Goal: Answer question/provide support: Share knowledge or assist other users

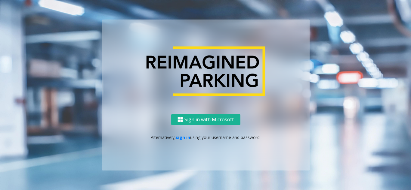
click at [184, 142] on div "Sign in with Microsoft Alternatively, sign in using your username and password." at bounding box center [206, 142] width 208 height 57
click at [184, 141] on p "Alternatively, sign in using your username and password." at bounding box center [206, 138] width 196 height 6
click at [184, 140] on link "sign in" at bounding box center [183, 138] width 14 height 6
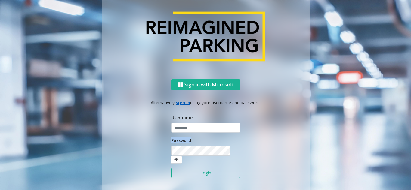
click at [184, 140] on form "Username Password Login" at bounding box center [205, 150] width 69 height 70
click at [187, 132] on input "text" at bounding box center [205, 128] width 69 height 10
type input "**********"
click at [188, 169] on button "Login" at bounding box center [205, 173] width 69 height 10
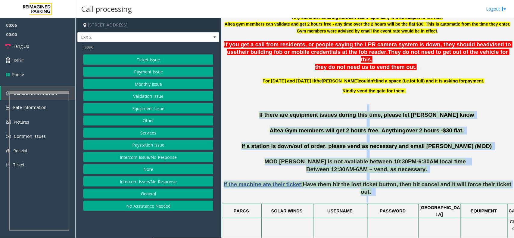
scroll to position [226, 44]
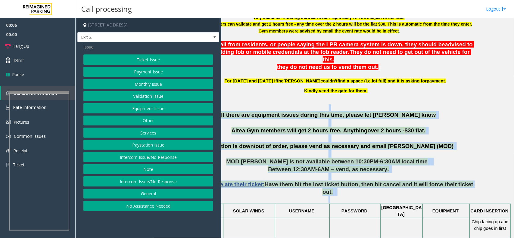
drag, startPoint x: 245, startPoint y: 100, endPoint x: 513, endPoint y: 185, distance: 281.9
click at [411, 185] on div "Main Revenue Control Manufacturer: Skidata ← Move left → Move right ↑ Move up ↓…" at bounding box center [367, 128] width 292 height 220
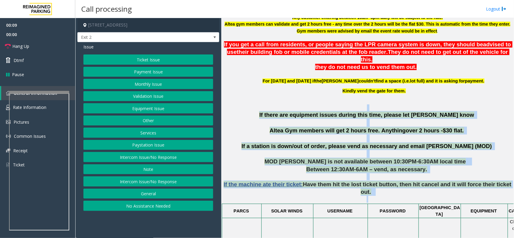
click at [253, 130] on p "If there are equipment issues during this time, please let [PERSON_NAME] know A…" at bounding box center [367, 126] width 288 height 31
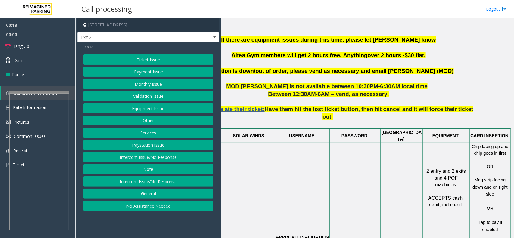
scroll to position [301, 33]
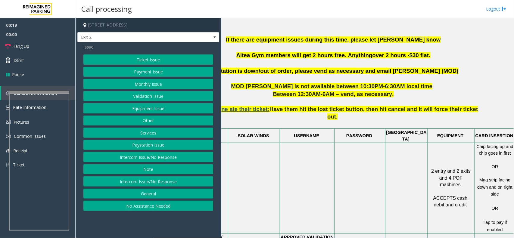
click at [152, 73] on button "Payment Issue" at bounding box center [148, 72] width 130 height 10
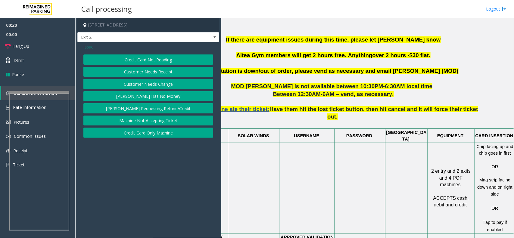
click at [157, 54] on div "Issue Credit Card Not Reading Customer Needs Receipt Customer Needs Change [PER…" at bounding box center [148, 91] width 142 height 99
click at [156, 59] on button "Credit Card Not Reading" at bounding box center [148, 59] width 130 height 10
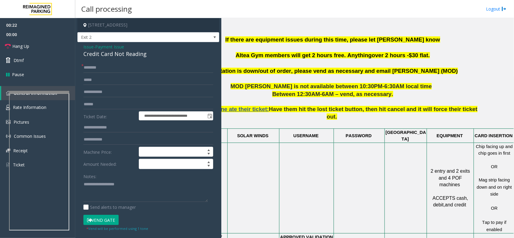
scroll to position [301, 44]
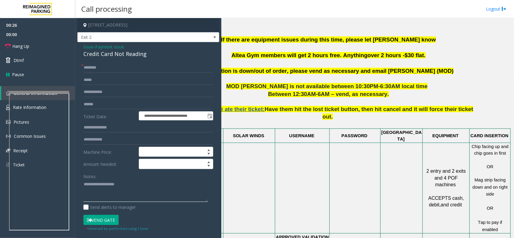
click at [130, 190] on textarea at bounding box center [145, 191] width 124 height 23
click at [141, 55] on div "Credit Card Not Reading" at bounding box center [148, 54] width 130 height 8
copy div "Credit Card Not Reading"
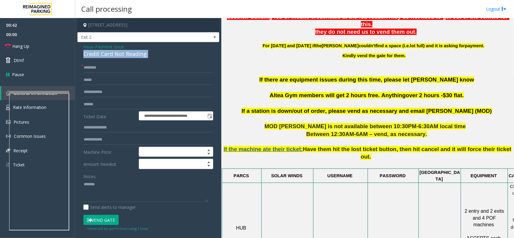
scroll to position [226, 0]
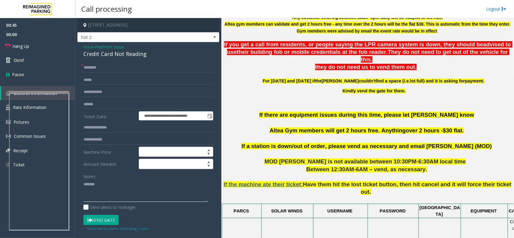
click at [119, 190] on textarea at bounding box center [145, 191] width 124 height 23
paste textarea "**********"
type textarea "**********"
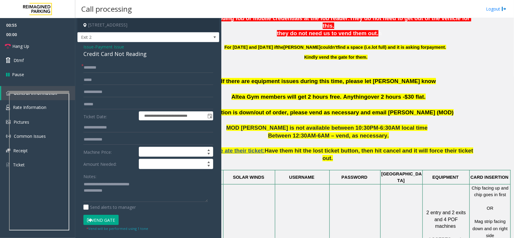
scroll to position [301, 44]
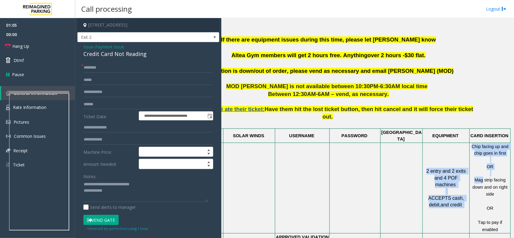
drag, startPoint x: 464, startPoint y: 158, endPoint x: 473, endPoint y: 159, distance: 8.8
click at [411, 159] on tr "HUB 2 entry and 2 exits and 4 POF machines ACCEPTS cash, debit, and credit [PER…" at bounding box center [347, 188] width 327 height 91
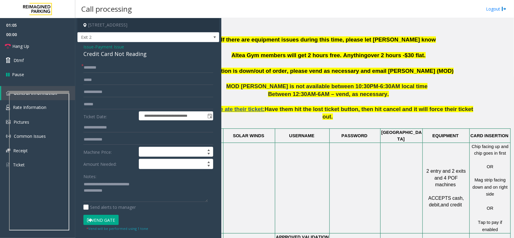
click at [411, 190] on p at bounding box center [490, 201] width 40 height 7
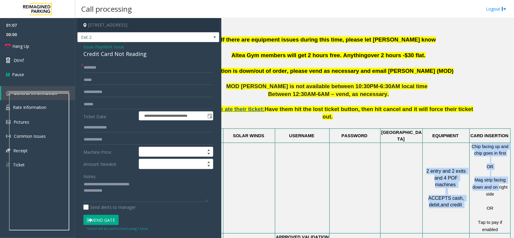
drag, startPoint x: 465, startPoint y: 156, endPoint x: 485, endPoint y: 166, distance: 21.5
click at [411, 166] on tr "HUB 2 entry and 2 exits and 4 POF machines ACCEPTS cash, debit, and credit [PER…" at bounding box center [347, 188] width 327 height 91
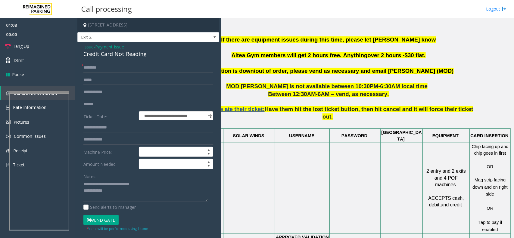
click at [411, 190] on p at bounding box center [490, 201] width 40 height 7
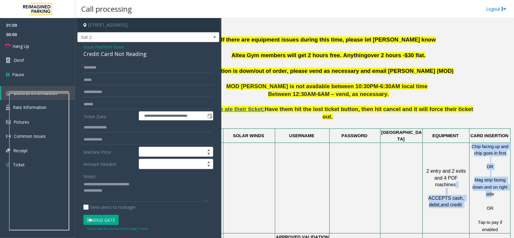
drag, startPoint x: 498, startPoint y: 167, endPoint x: 456, endPoint y: 154, distance: 43.9
click at [411, 154] on tr "HUB 2 entry and 2 exits and 4 POF machines ACCEPTS cash, debit, and credit [PER…" at bounding box center [347, 188] width 327 height 91
click at [411, 168] on p "2 entry and 2 exits and 4 POF machines ACCEPTS cash, debit, and credit" at bounding box center [446, 188] width 46 height 40
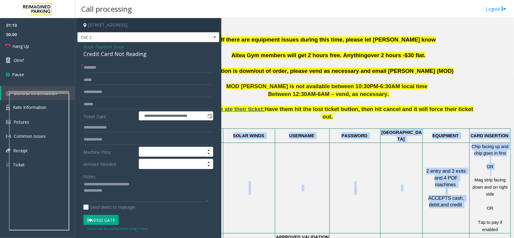
drag, startPoint x: 466, startPoint y: 156, endPoint x: 507, endPoint y: 168, distance: 42.4
click at [411, 168] on div "Main Revenue Control Manufacturer: Skidata ← Move left → Move right ↑ Move up ↓…" at bounding box center [367, 128] width 292 height 220
click at [411, 190] on span "OR" at bounding box center [490, 208] width 7 height 5
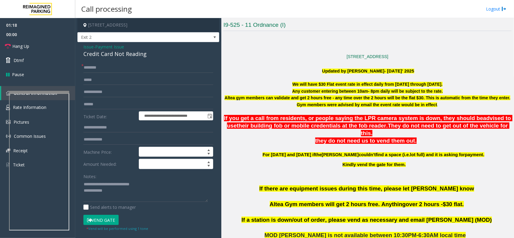
scroll to position [150, 0]
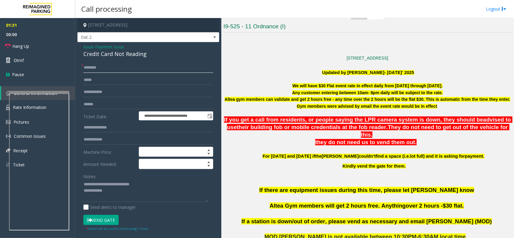
click at [116, 68] on input "text" at bounding box center [148, 68] width 130 height 10
type input "****"
click at [110, 106] on input "text" at bounding box center [148, 104] width 130 height 10
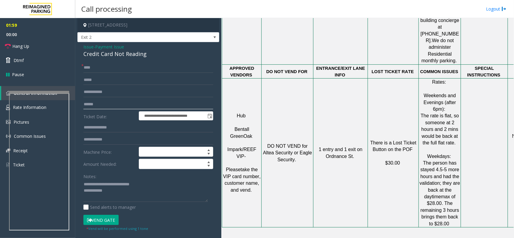
scroll to position [407, 0]
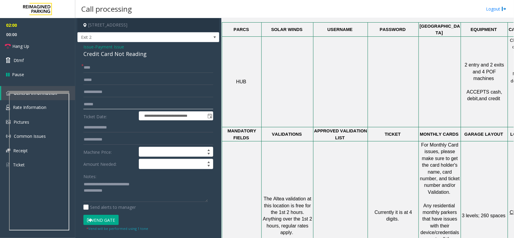
click at [100, 102] on input "text" at bounding box center [148, 104] width 130 height 10
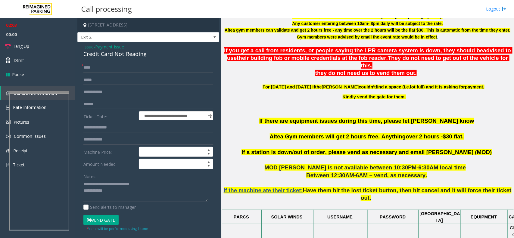
scroll to position [219, 0]
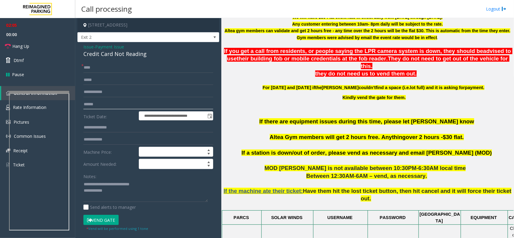
click at [117, 103] on input "text" at bounding box center [148, 104] width 130 height 10
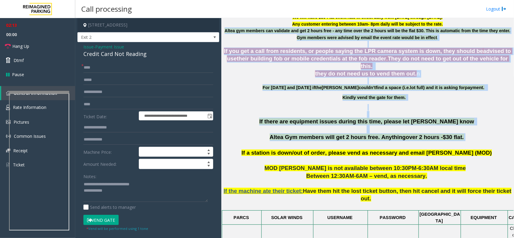
drag, startPoint x: 229, startPoint y: 30, endPoint x: 484, endPoint y: 127, distance: 272.5
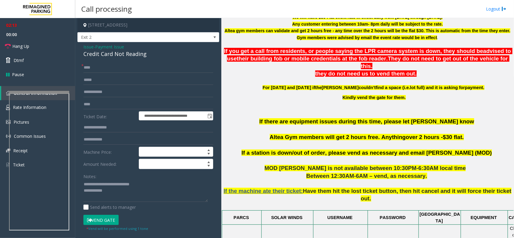
click at [411, 136] on p "If there are equipment issues during this time, please let [PERSON_NAME] know A…" at bounding box center [367, 133] width 288 height 31
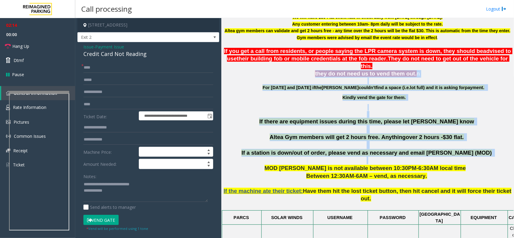
drag, startPoint x: 471, startPoint y: 151, endPoint x: 235, endPoint y: 63, distance: 252.2
click at [253, 78] on p at bounding box center [367, 81] width 288 height 7
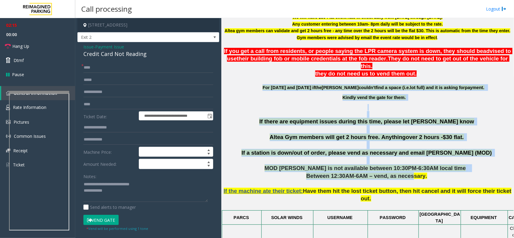
drag, startPoint x: 273, startPoint y: 78, endPoint x: 407, endPoint y: 170, distance: 162.6
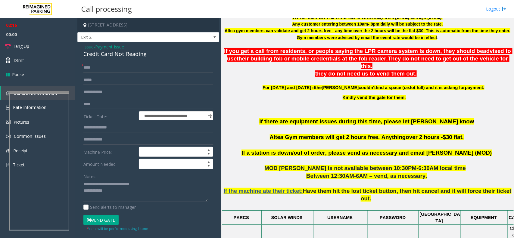
click at [97, 108] on input "****" at bounding box center [148, 104] width 130 height 10
type input "*"
type input "*******"
click at [119, 190] on textarea at bounding box center [145, 191] width 124 height 23
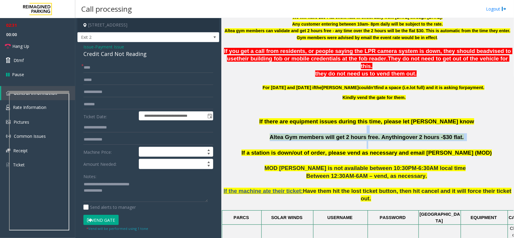
drag, startPoint x: 276, startPoint y: 124, endPoint x: 461, endPoint y: 135, distance: 185.4
click at [411, 135] on p "If there are equipment issues during this time, please let [PERSON_NAME] know A…" at bounding box center [367, 133] width 288 height 31
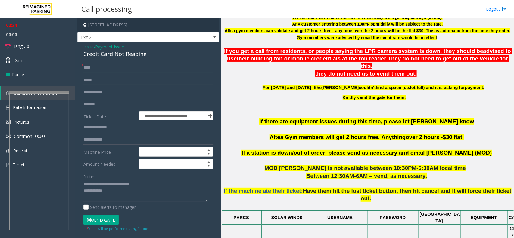
click at [411, 156] on p at bounding box center [367, 160] width 288 height 8
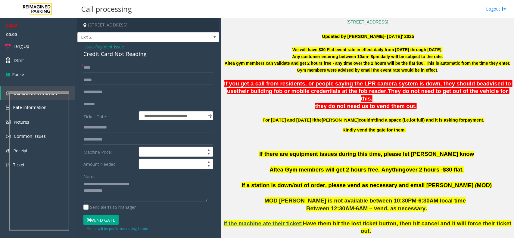
scroll to position [144, 0]
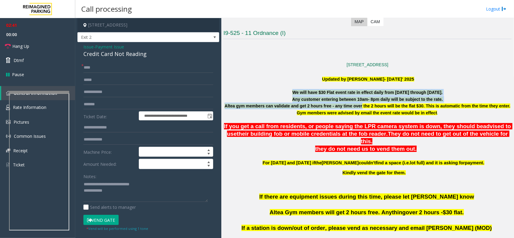
drag, startPoint x: 285, startPoint y: 91, endPoint x: 368, endPoint y: 106, distance: 84.2
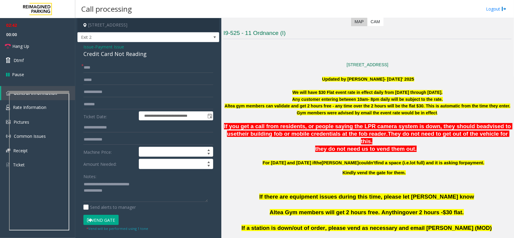
click at [366, 117] on p at bounding box center [367, 119] width 288 height 7
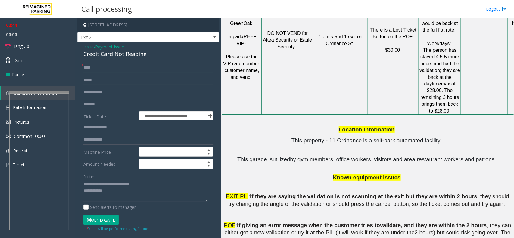
scroll to position [896, 0]
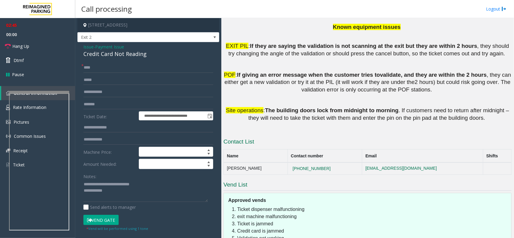
click at [106, 190] on button "Vend Gate" at bounding box center [100, 220] width 35 height 10
click at [130, 190] on textarea at bounding box center [145, 191] width 124 height 23
type textarea "**********"
click at [51, 43] on link "Hang Up" at bounding box center [37, 46] width 75 height 14
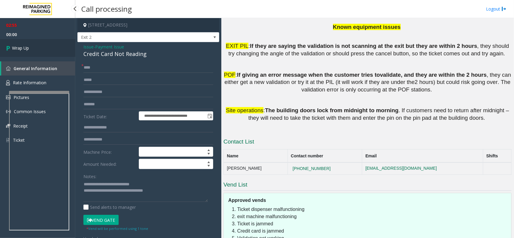
click at [51, 43] on link "Wrap Up" at bounding box center [37, 48] width 75 height 18
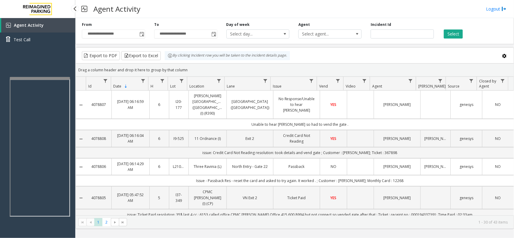
click at [58, 78] on div at bounding box center [40, 78] width 60 height 2
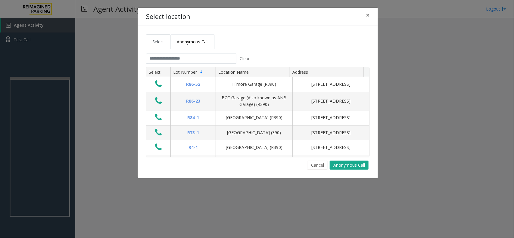
click at [200, 46] on link "Anonymous Call" at bounding box center [192, 41] width 44 height 15
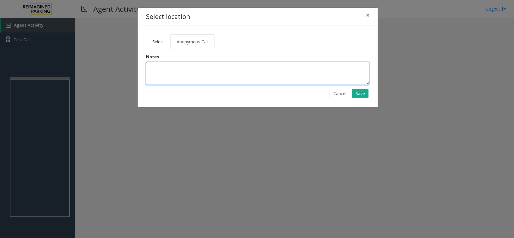
click at [197, 72] on textarea at bounding box center [257, 73] width 223 height 23
type textarea "**********"
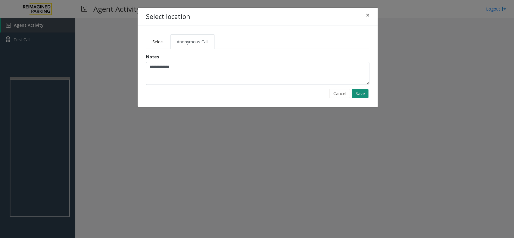
click at [361, 92] on button "Save" at bounding box center [360, 93] width 17 height 9
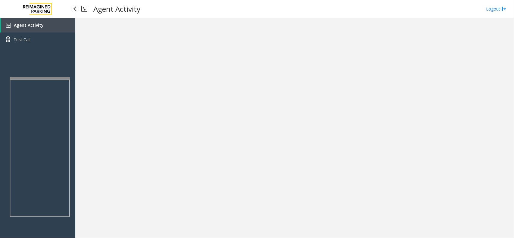
click at [62, 23] on link "Agent Activity" at bounding box center [38, 25] width 74 height 14
